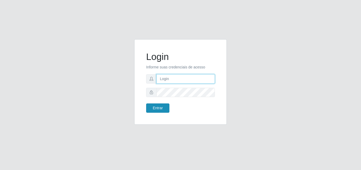
type input "[EMAIL_ADDRESS][DOMAIN_NAME]"
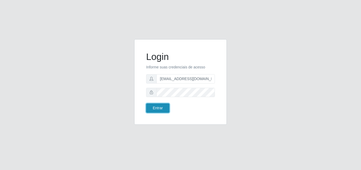
click at [159, 107] on button "Entrar" at bounding box center [157, 107] width 23 height 9
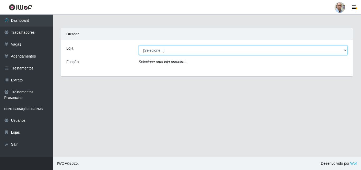
click at [185, 51] on select "[Selecione...] Mar Vermelho - Loja 04" at bounding box center [243, 50] width 209 height 9
select select "251"
click at [139, 46] on select "[Selecione...] Mar Vermelho - Loja 04" at bounding box center [243, 50] width 209 height 9
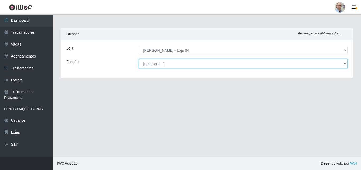
click at [188, 64] on select "[Selecione...] ASG ASG + ASG ++ Auxiliar de Depósito Auxiliar de Depósito + Aux…" at bounding box center [243, 63] width 209 height 9
click at [187, 63] on select "[Selecione...] ASG ASG + ASG ++ Auxiliar de Depósito Auxiliar de Depósito + Aux…" at bounding box center [243, 63] width 209 height 9
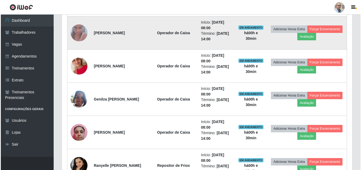
scroll to position [556, 0]
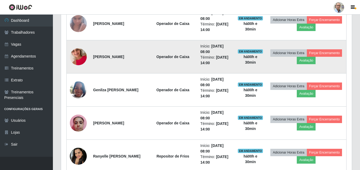
click at [75, 56] on img at bounding box center [78, 57] width 17 height 30
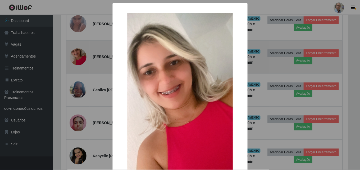
scroll to position [110, 288]
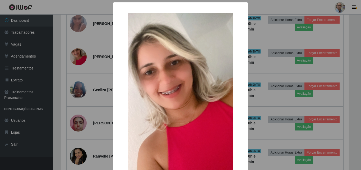
click at [90, 76] on div "× OK Cancel" at bounding box center [180, 85] width 361 height 170
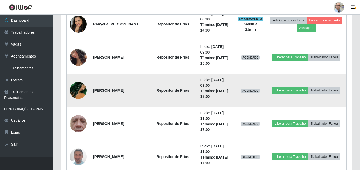
scroll to position [688, 0]
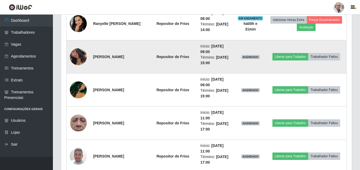
click at [79, 57] on img at bounding box center [78, 56] width 17 height 33
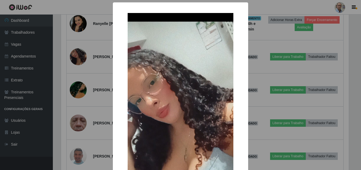
click at [107, 71] on div "× OK Cancel" at bounding box center [180, 85] width 361 height 170
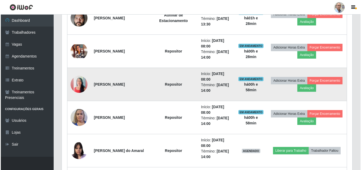
scroll to position [339, 0]
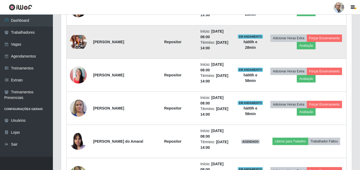
click at [78, 43] on img at bounding box center [78, 41] width 17 height 13
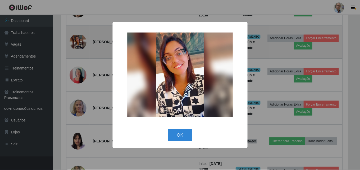
scroll to position [110, 288]
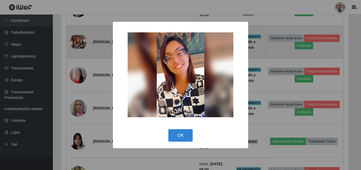
click at [78, 43] on div "× OK Cancel" at bounding box center [180, 85] width 361 height 170
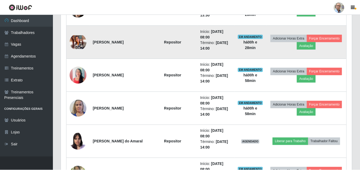
scroll to position [110, 291]
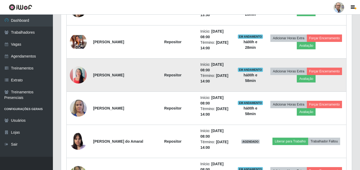
click at [80, 74] on img at bounding box center [78, 75] width 17 height 30
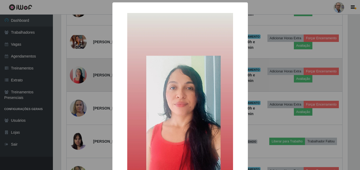
scroll to position [110, 288]
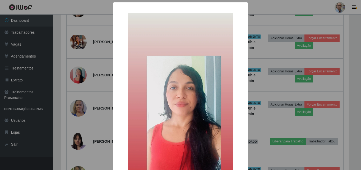
click at [80, 73] on div "× OK Cancel" at bounding box center [180, 85] width 361 height 170
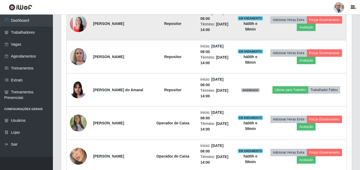
scroll to position [392, 0]
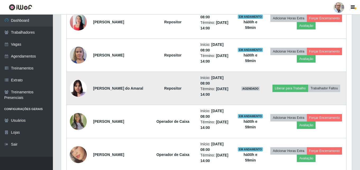
click at [79, 86] on img at bounding box center [78, 88] width 17 height 22
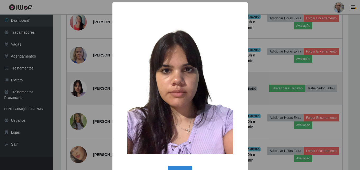
scroll to position [110, 288]
click at [79, 86] on div "× OK Cancel" at bounding box center [180, 85] width 361 height 170
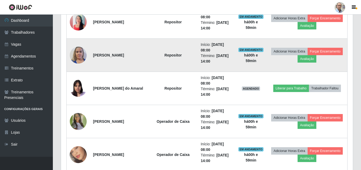
scroll to position [110, 291]
click at [79, 60] on img at bounding box center [78, 55] width 17 height 22
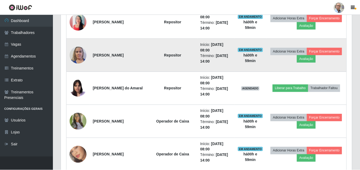
scroll to position [110, 288]
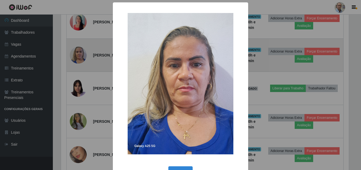
click at [79, 60] on div "× OK Cancel" at bounding box center [180, 85] width 361 height 170
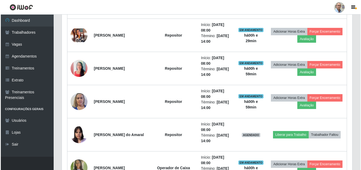
scroll to position [392, 0]
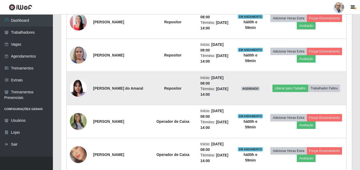
click at [79, 88] on img at bounding box center [78, 88] width 17 height 22
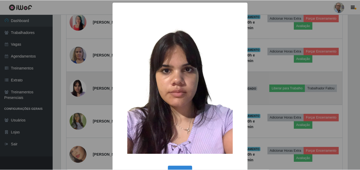
scroll to position [110, 288]
click at [79, 88] on div "× OK Cancel" at bounding box center [180, 85] width 361 height 170
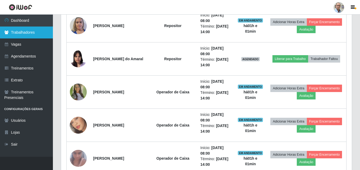
scroll to position [471, 0]
